Goal: Find contact information: Find contact information

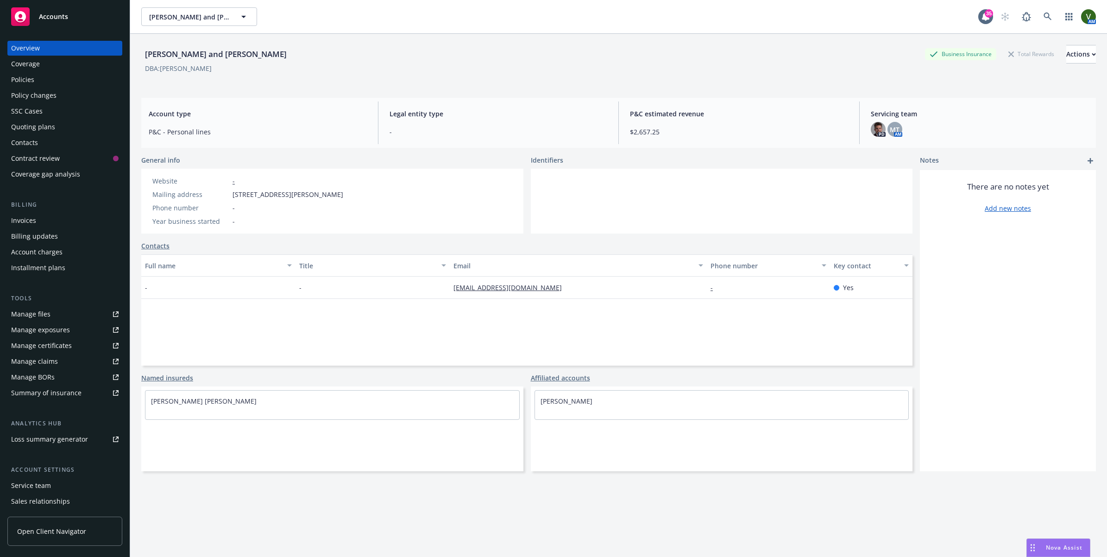
click at [883, 362] on div "Full name Title Email Phone number Key contact - - [EMAIL_ADDRESS][DOMAIN_NAME]…" at bounding box center [526, 309] width 771 height 111
